Goal: Information Seeking & Learning: Check status

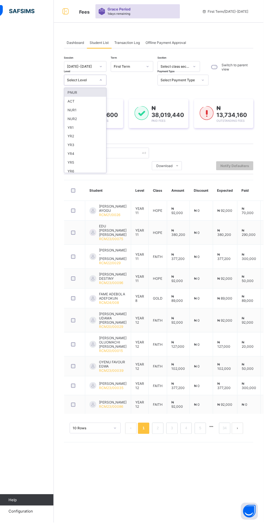
scroll to position [55, 0]
click at [96, 122] on div "YR7" at bounding box center [99, 125] width 42 height 9
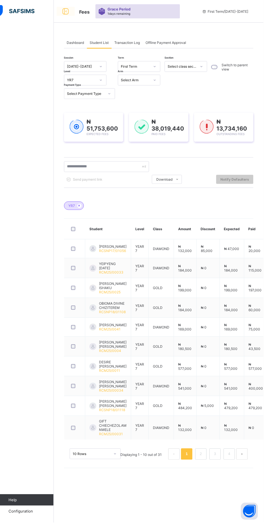
click at [80, 11] on icon at bounding box center [80, 11] width 10 height 8
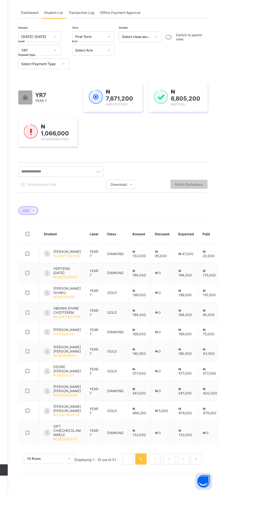
scroll to position [0, 0]
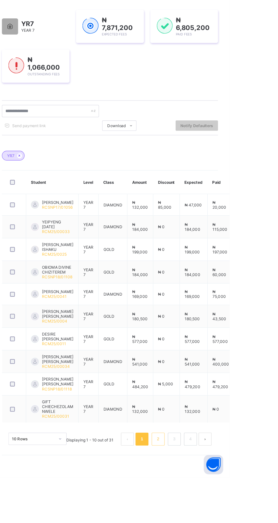
click at [216, 493] on link "2" at bounding box center [214, 489] width 5 height 7
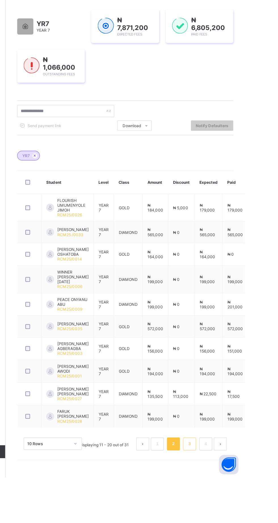
click at [229, 498] on link "3" at bounding box center [228, 493] width 5 height 7
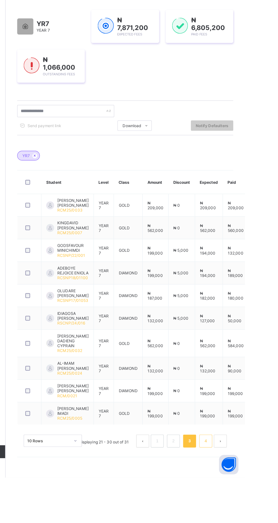
click at [243, 495] on link "4" at bounding box center [243, 491] width 5 height 7
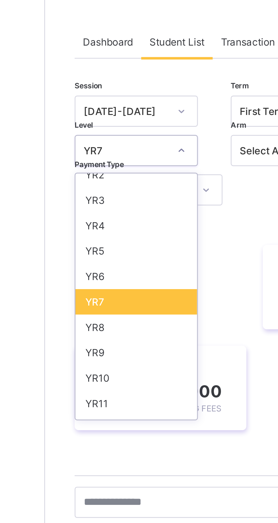
scroll to position [55, 0]
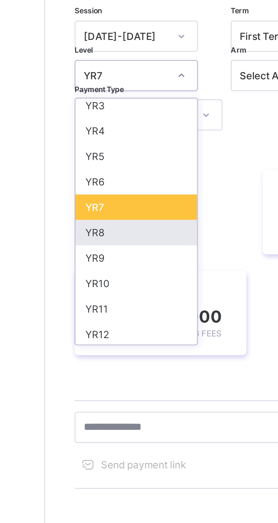
click at [97, 134] on div "YR8" at bounding box center [99, 134] width 42 height 9
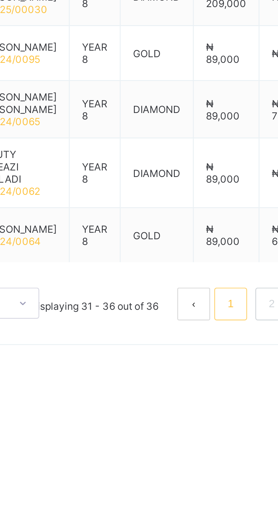
click at [202, 413] on link "1" at bounding box center [200, 409] width 5 height 7
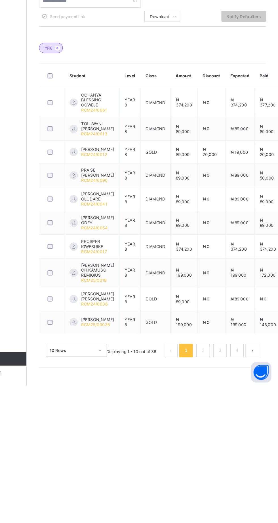
scroll to position [0, 0]
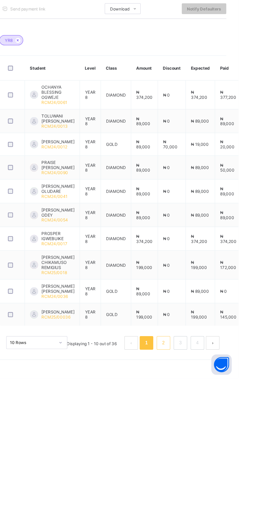
click at [217, 498] on link "2" at bounding box center [214, 493] width 5 height 7
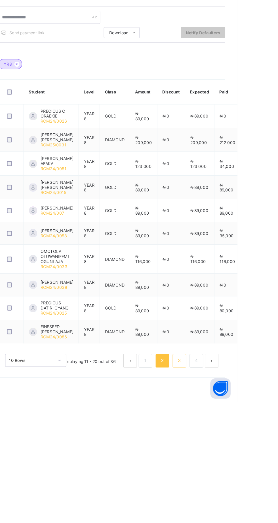
click at [228, 492] on link "3" at bounding box center [228, 488] width 5 height 7
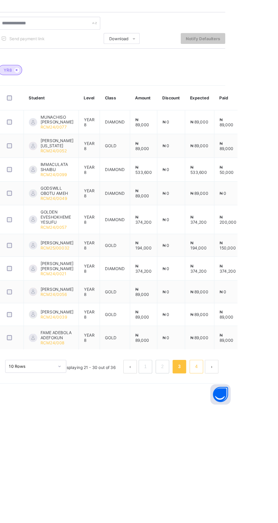
click at [243, 492] on link "4" at bounding box center [243, 488] width 5 height 7
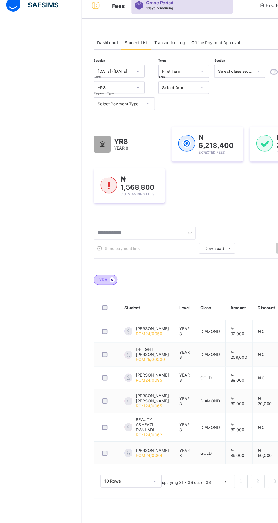
click at [93, 241] on icon at bounding box center [93, 240] width 5 height 3
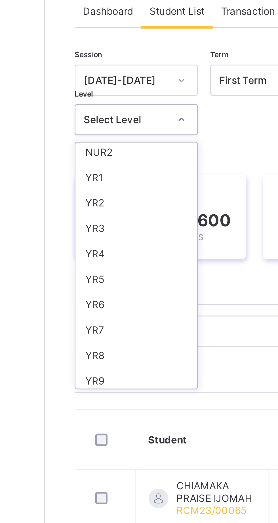
scroll to position [55, 0]
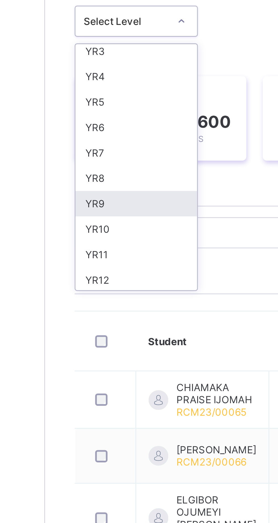
click at [97, 143] on div "YR9" at bounding box center [99, 143] width 42 height 9
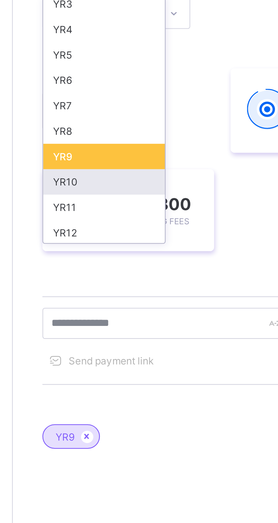
click at [102, 151] on div "YR10" at bounding box center [99, 152] width 42 height 9
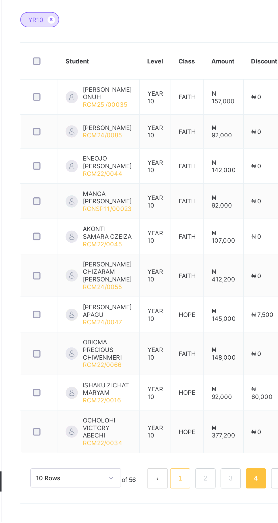
click at [168, 503] on link "1" at bounding box center [167, 498] width 5 height 7
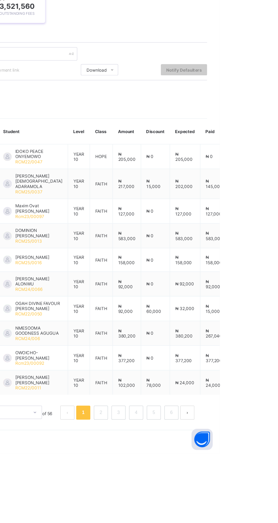
scroll to position [0, 0]
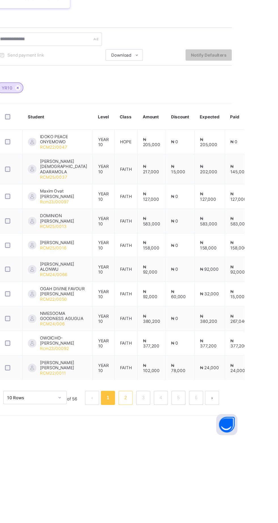
click at [183, 494] on link "2" at bounding box center [181, 490] width 5 height 7
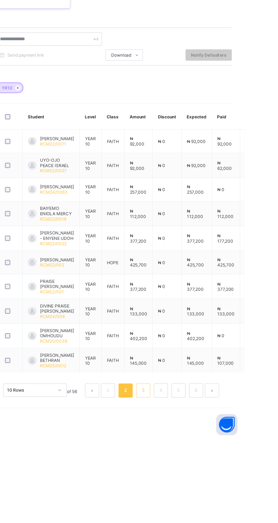
click at [196, 488] on link "3" at bounding box center [196, 484] width 5 height 7
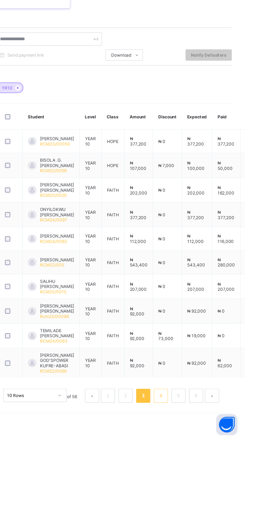
click at [213, 492] on link "4" at bounding box center [210, 488] width 5 height 7
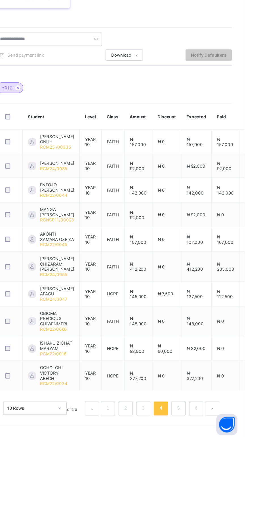
click at [277, 231] on html "Fees Grace Period 1 days remaining First Term / [DATE]-[DATE] LEPNAAN DATOEL [E…" at bounding box center [139, 261] width 278 height 523
click at [226, 503] on link "5" at bounding box center [224, 498] width 5 height 7
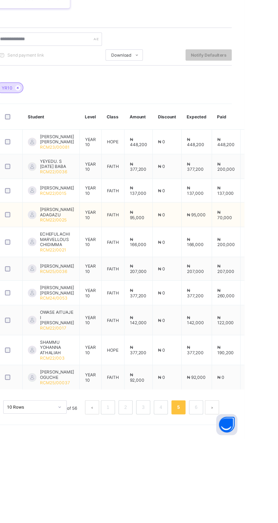
click at [237, 502] on link "6" at bounding box center [238, 497] width 5 height 7
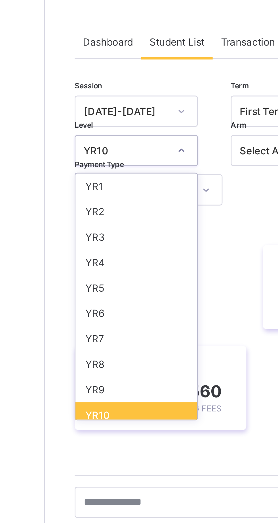
scroll to position [55, 0]
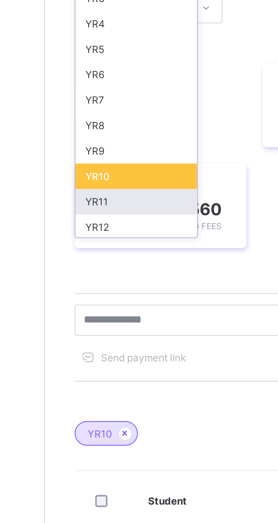
click at [96, 160] on div "YR11" at bounding box center [99, 160] width 42 height 9
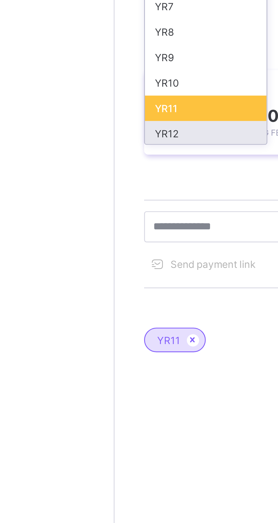
click at [100, 168] on div "YR12" at bounding box center [99, 169] width 42 height 9
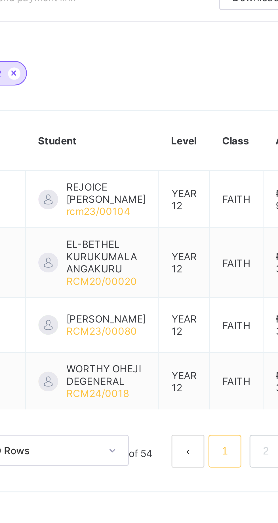
click at [167, 375] on link "1" at bounding box center [167, 371] width 5 height 7
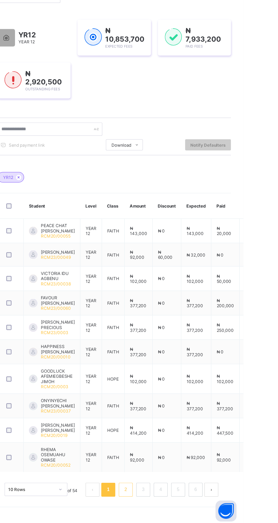
click at [182, 498] on link "2" at bounding box center [181, 494] width 5 height 7
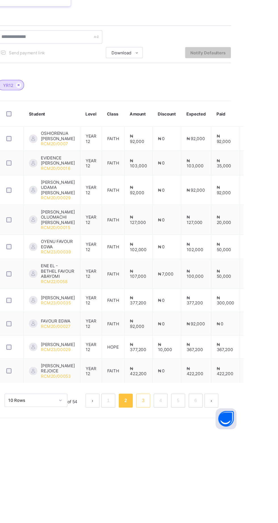
click at [196, 501] on link "3" at bounding box center [196, 497] width 5 height 7
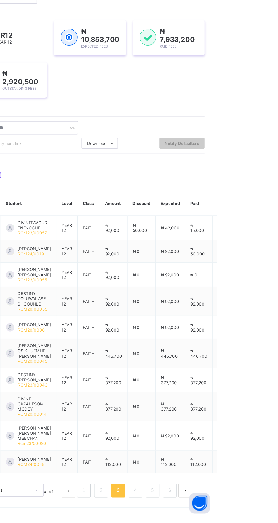
scroll to position [0, 0]
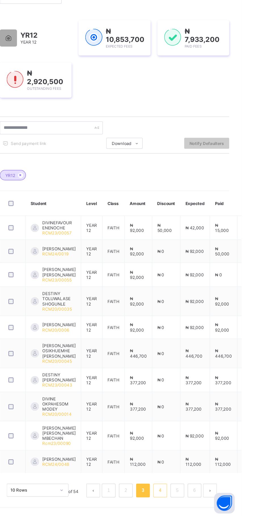
click at [212, 505] on link "4" at bounding box center [210, 501] width 5 height 7
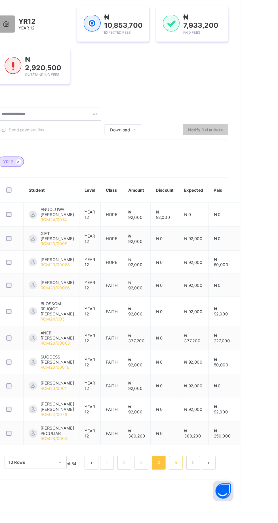
click at [224, 492] on link "5" at bounding box center [224, 488] width 5 height 7
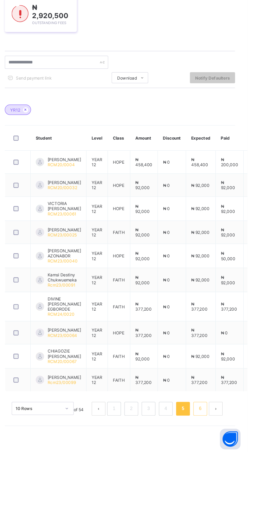
click at [237, 491] on link "6" at bounding box center [238, 486] width 5 height 7
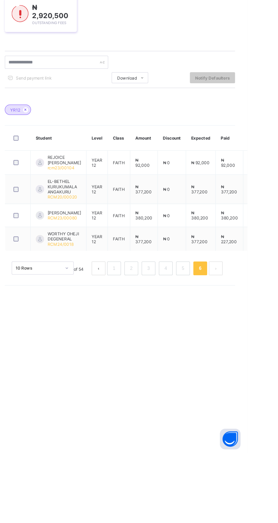
click at [277, 390] on html "Fees Grace Period 1 days remaining First Term / [DATE]-[DATE] LEPNAAN DATOEL [E…" at bounding box center [139, 261] width 278 height 523
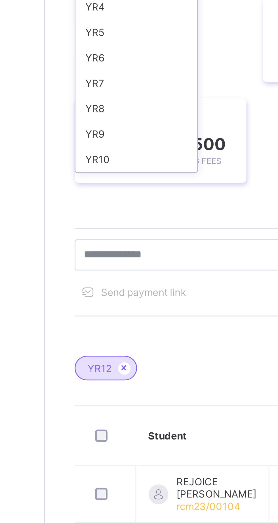
scroll to position [39, 0]
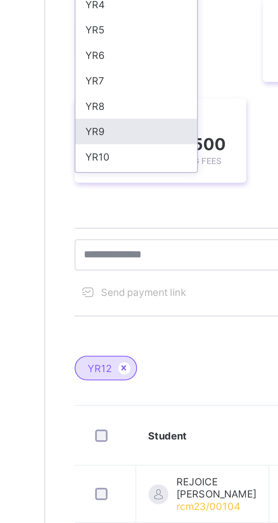
click at [92, 159] on div "YR9" at bounding box center [99, 159] width 42 height 9
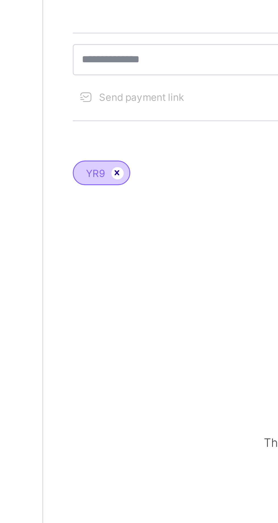
click at [93, 239] on icon at bounding box center [93, 239] width 5 height 3
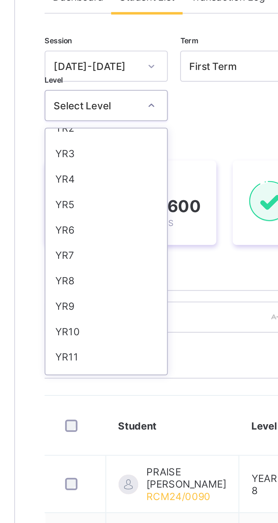
scroll to position [55, 0]
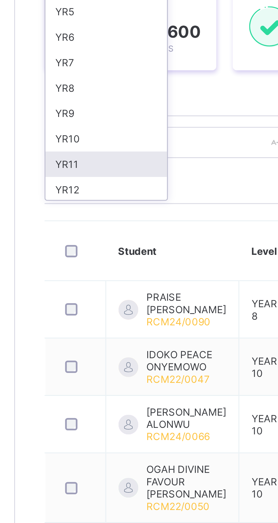
click at [98, 161] on div "YR11" at bounding box center [99, 160] width 42 height 9
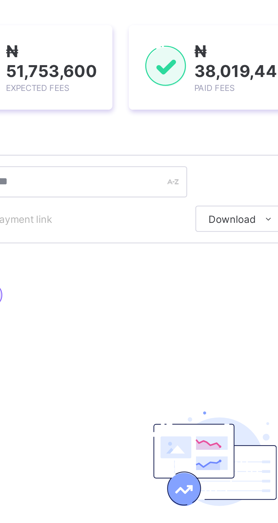
click at [138, 261] on div "No records found There are currently no records." at bounding box center [172, 272] width 113 height 83
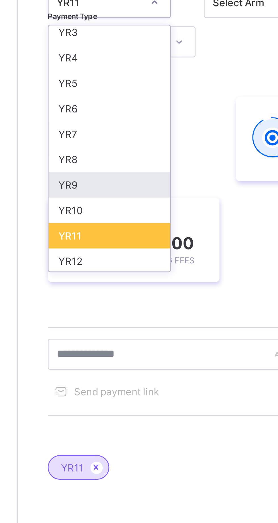
click at [100, 142] on div "YR9" at bounding box center [99, 143] width 42 height 9
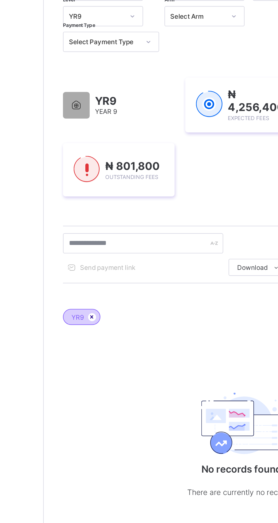
click at [94, 240] on icon at bounding box center [93, 239] width 5 height 3
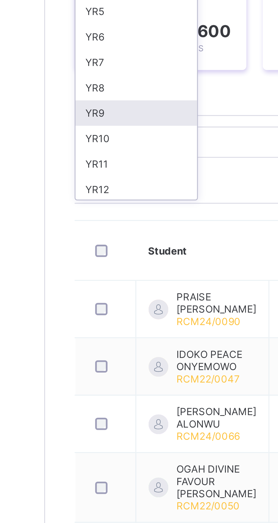
click at [94, 143] on div "YR9" at bounding box center [99, 143] width 42 height 9
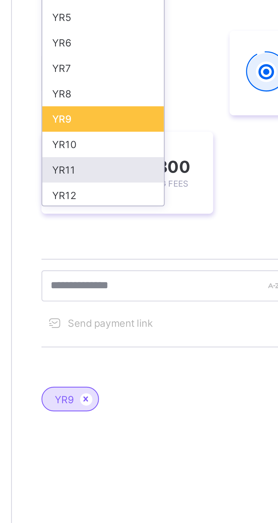
click at [104, 160] on div "YR11" at bounding box center [99, 160] width 42 height 9
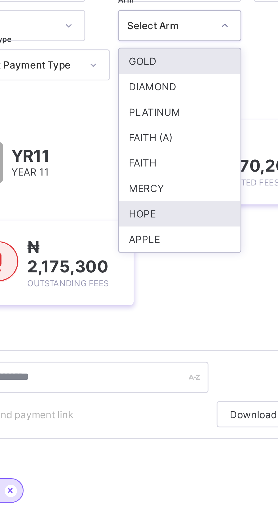
click at [152, 144] on div "HOPE" at bounding box center [153, 145] width 42 height 9
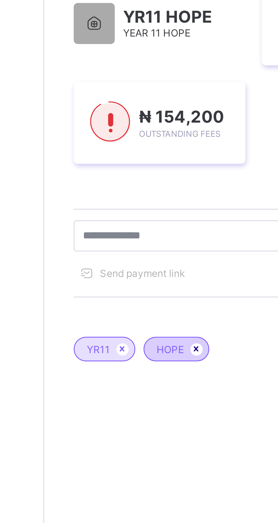
click at [120, 241] on icon at bounding box center [120, 239] width 5 height 3
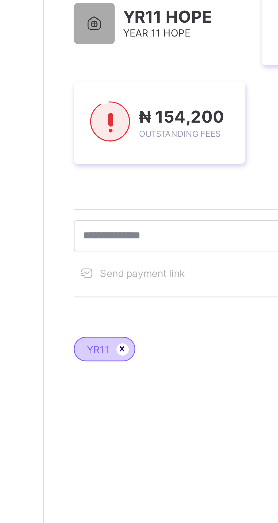
click at [95, 241] on icon at bounding box center [95, 239] width 5 height 3
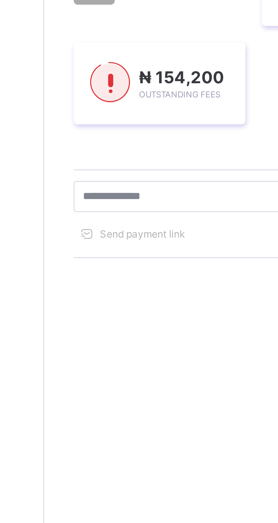
click at [92, 226] on div at bounding box center [172, 268] width 189 height 108
click at [94, 229] on div at bounding box center [172, 268] width 189 height 108
click at [93, 228] on div at bounding box center [172, 268] width 189 height 108
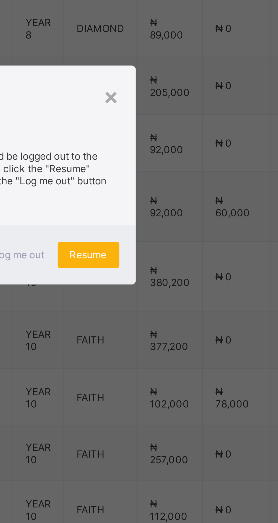
click at [178, 291] on span "Resume" at bounding box center [171, 289] width 13 height 4
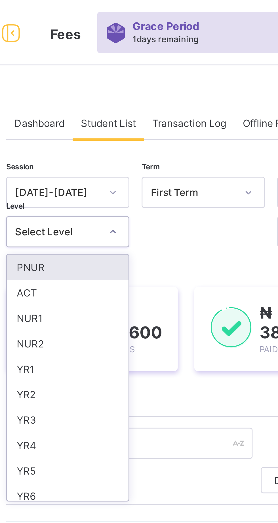
type input "*"
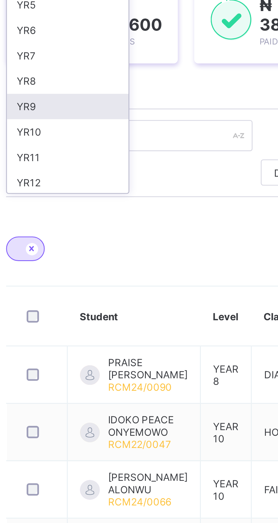
click at [107, 143] on div "YR9" at bounding box center [99, 143] width 42 height 9
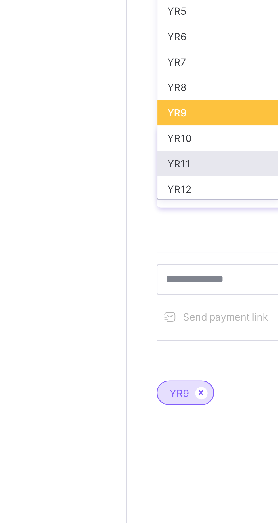
click at [94, 161] on div "YR11" at bounding box center [99, 160] width 42 height 9
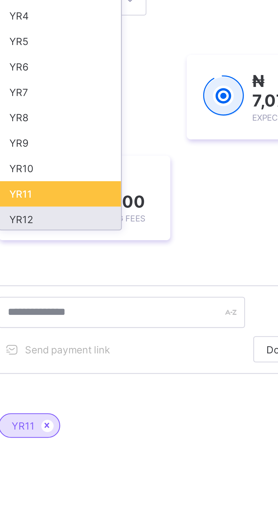
click at [107, 170] on div "YR12" at bounding box center [99, 169] width 42 height 9
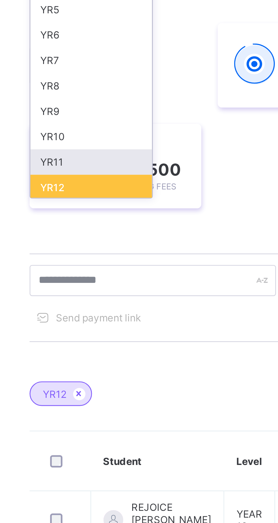
click at [97, 161] on div "YR11" at bounding box center [99, 160] width 42 height 9
